Goal: Use online tool/utility: Use online tool/utility

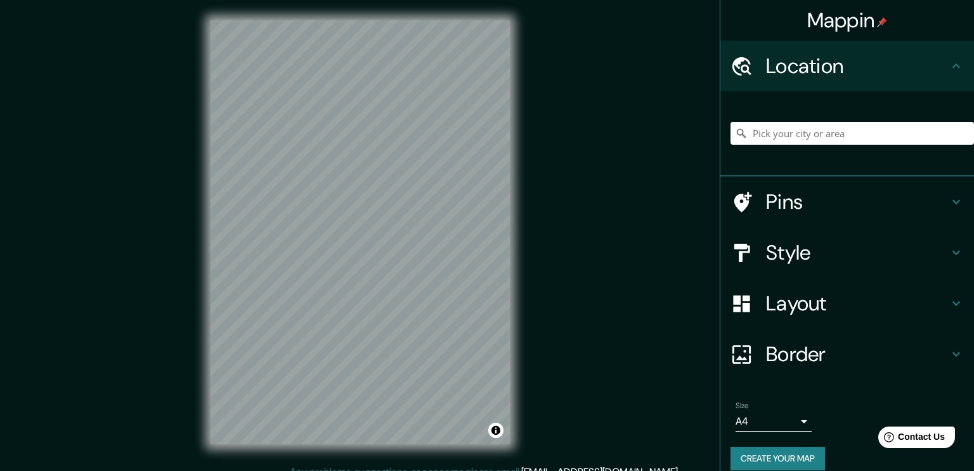
click at [792, 189] on h4 "Pins" at bounding box center [857, 201] width 183 height 25
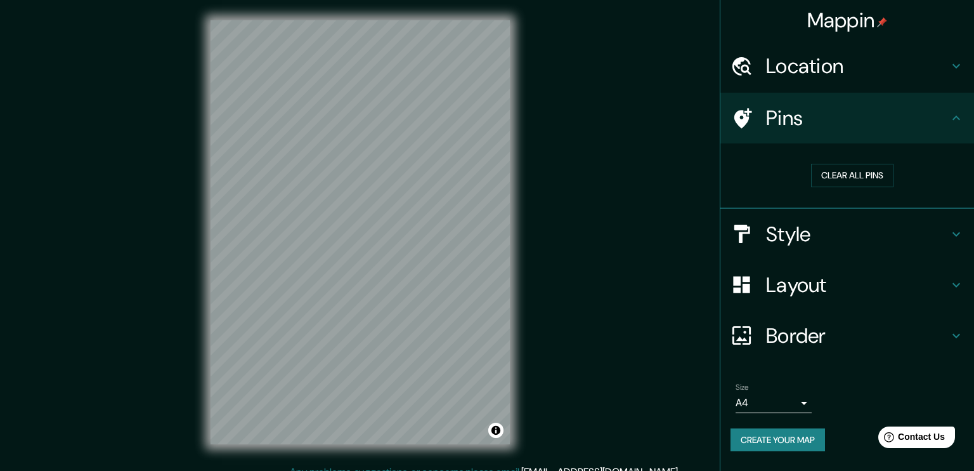
click at [797, 221] on h4 "Style" at bounding box center [857, 233] width 183 height 25
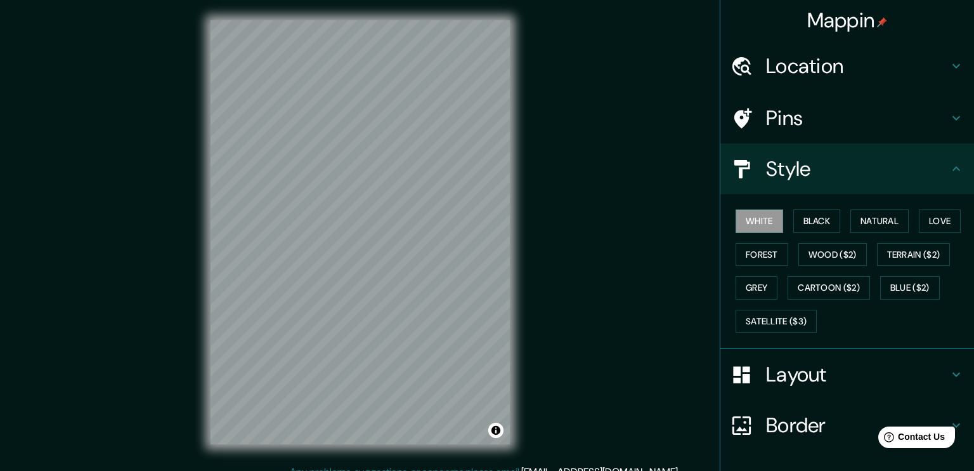
click at [750, 60] on div at bounding box center [749, 66] width 36 height 22
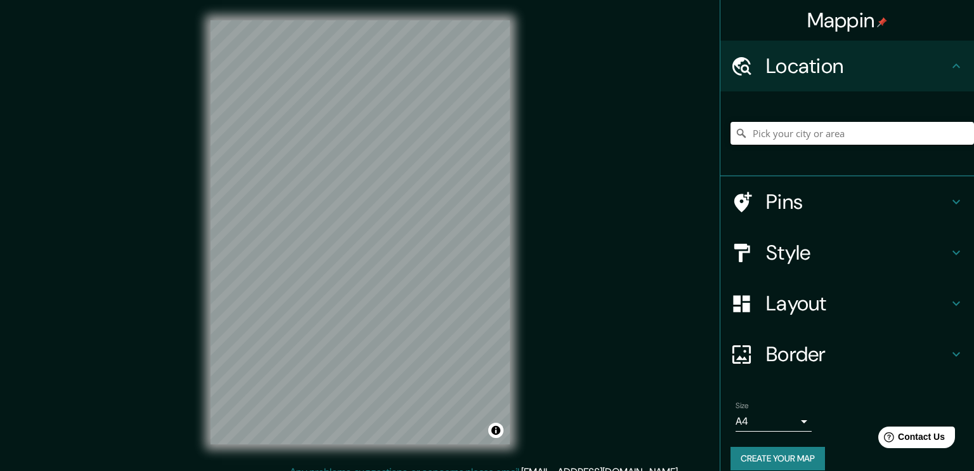
click at [800, 122] on input "Pick your city or area" at bounding box center [853, 133] width 244 height 23
click at [353, 470] on div "Mappin Location Pins Style Layout Border Choose a border. Hint : you can make l…" at bounding box center [487, 235] width 974 height 471
click at [319, 461] on div "Mappin Location Pins Style Layout Border Choose a border. Hint : you can make l…" at bounding box center [487, 242] width 974 height 485
